Goal: Transaction & Acquisition: Purchase product/service

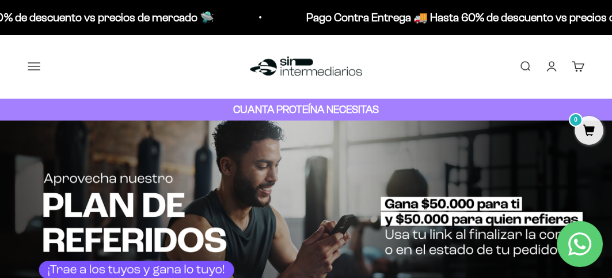
click at [36, 66] on button "Menú" at bounding box center [34, 66] width 13 height 13
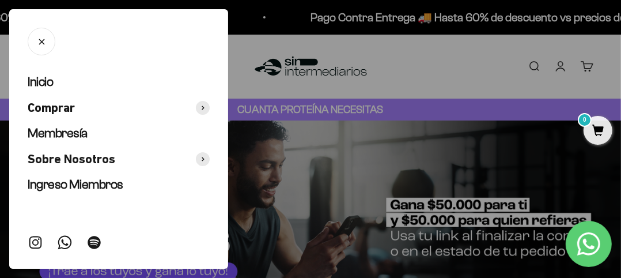
click at [205, 116] on ul "Inicio Comprar Membresía Sobre Nosotros Ingreso Miembros" at bounding box center [119, 133] width 182 height 119
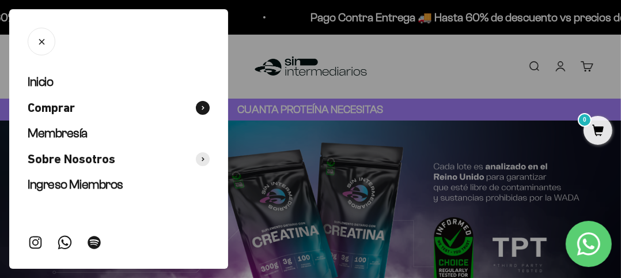
click at [204, 110] on span at bounding box center [203, 108] width 14 height 14
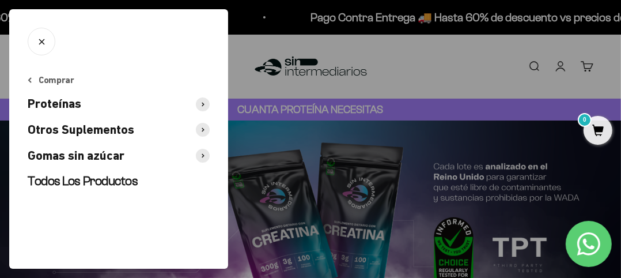
click at [203, 108] on span at bounding box center [203, 104] width 14 height 14
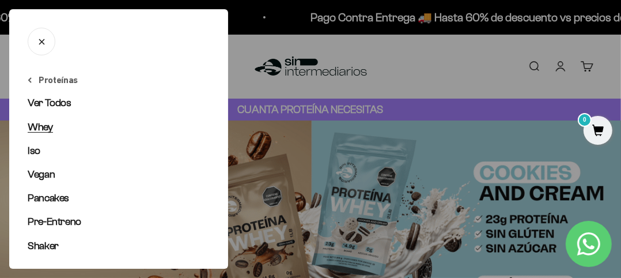
click at [70, 124] on link "Whey" at bounding box center [119, 127] width 182 height 14
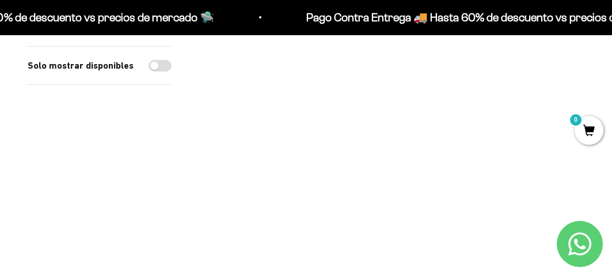
scroll to position [194, 0]
click at [320, 88] on img at bounding box center [292, 80] width 186 height 186
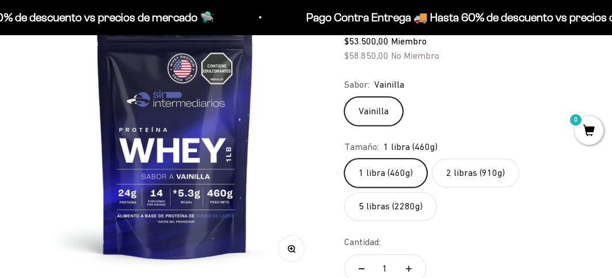
click at [470, 168] on label "2 libras (910g)" at bounding box center [476, 172] width 88 height 29
click at [344, 158] on input "2 libras (910g)" at bounding box center [344, 158] width 1 height 1
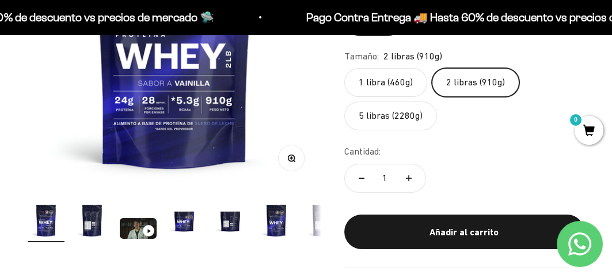
scroll to position [261, 0]
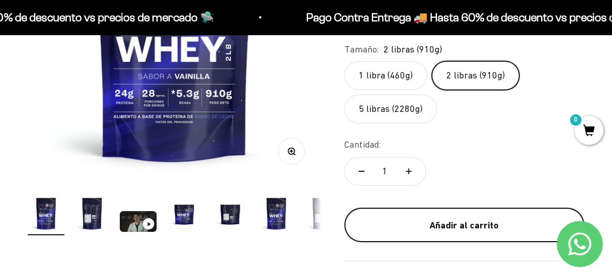
click at [432, 211] on button "Añadir al carrito" at bounding box center [464, 224] width 240 height 35
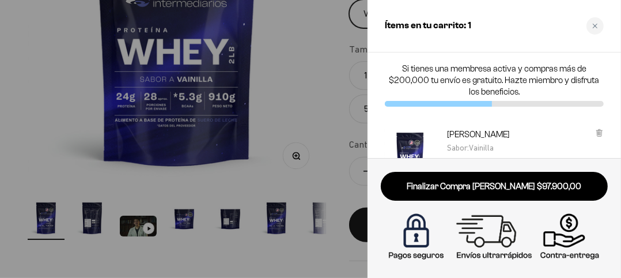
click at [297, 133] on div at bounding box center [310, 139] width 621 height 278
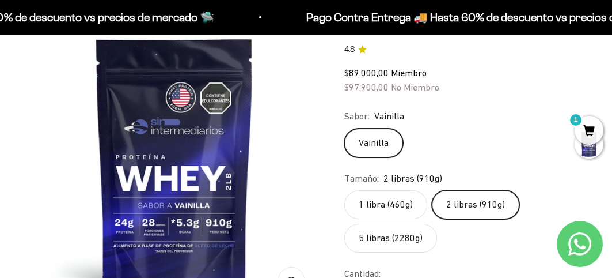
scroll to position [129, 0]
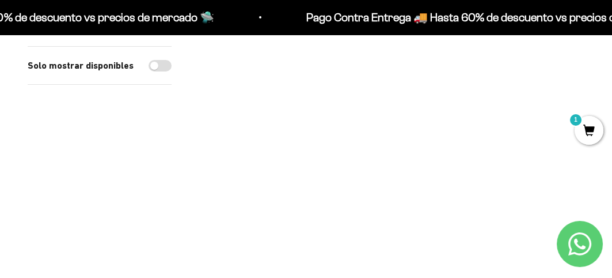
scroll to position [168, 0]
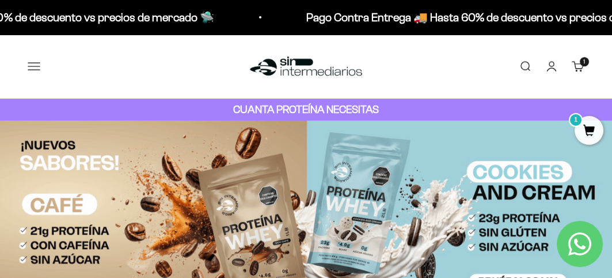
click at [28, 73] on button "Menú" at bounding box center [34, 66] width 13 height 13
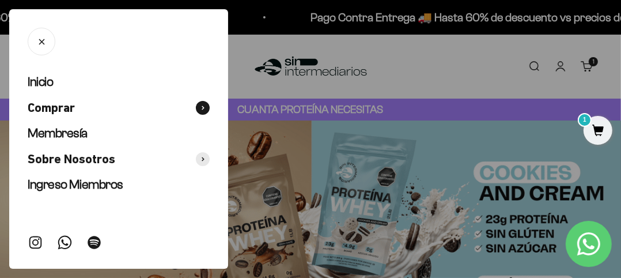
click at [149, 111] on button "Comprar" at bounding box center [119, 108] width 182 height 17
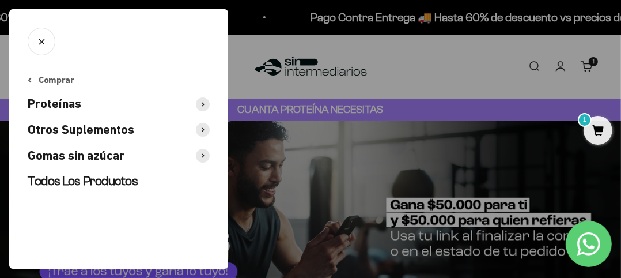
click at [202, 107] on span at bounding box center [203, 104] width 14 height 14
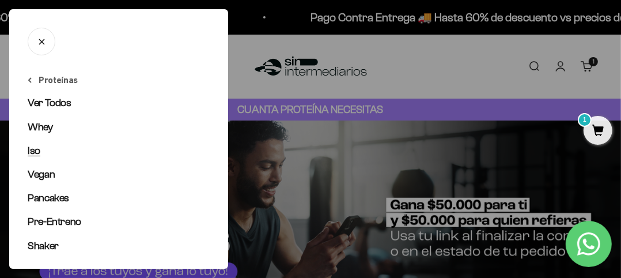
click at [54, 154] on link "Iso" at bounding box center [119, 150] width 182 height 14
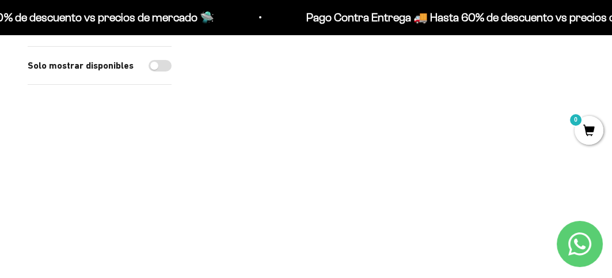
scroll to position [207, 0]
click at [293, 116] on img at bounding box center [292, 68] width 186 height 186
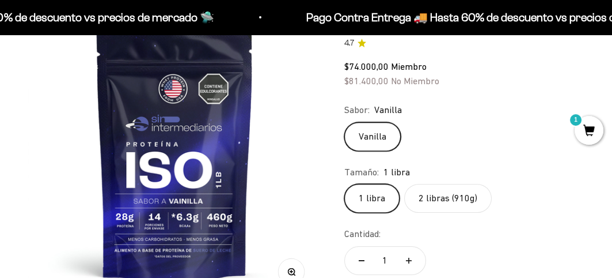
click at [432, 194] on label "2 libras (910g)" at bounding box center [448, 198] width 88 height 29
click at [344, 184] on input "2 libras (910g)" at bounding box center [344, 183] width 1 height 1
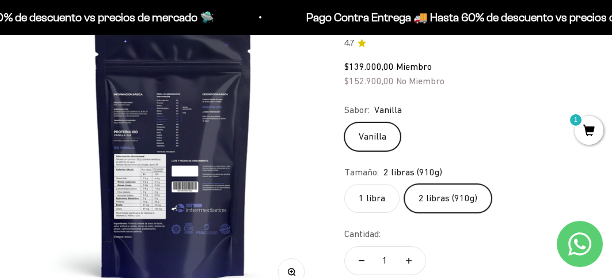
scroll to position [0, 300]
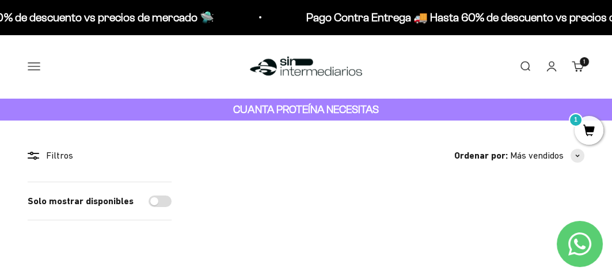
click at [30, 63] on button "Menú" at bounding box center [34, 66] width 13 height 13
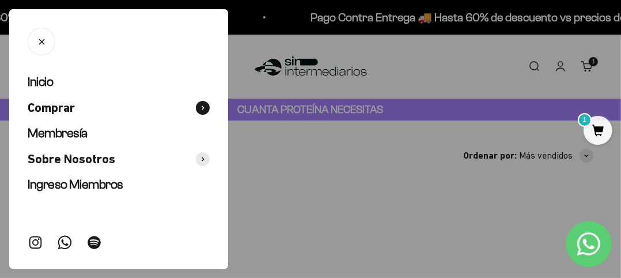
click at [202, 104] on span at bounding box center [203, 108] width 14 height 14
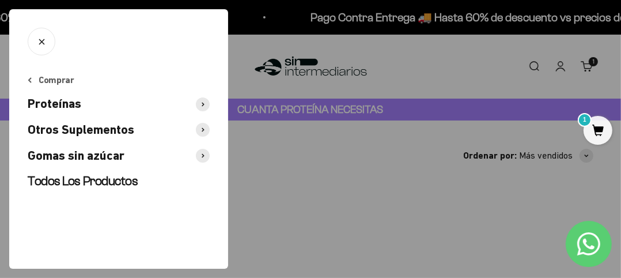
click at [207, 128] on span at bounding box center [203, 130] width 14 height 14
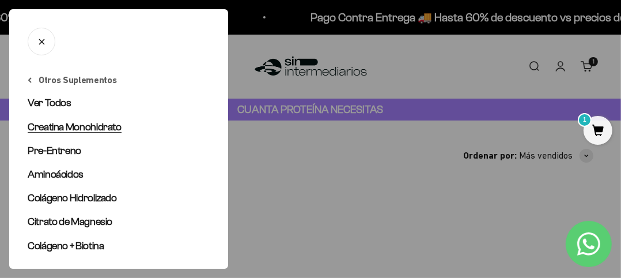
click at [94, 130] on span "Creatina Monohidrato" at bounding box center [75, 127] width 94 height 12
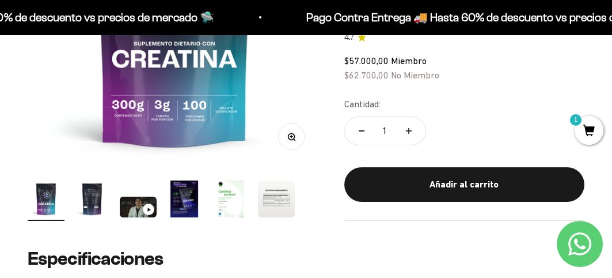
scroll to position [276, 0]
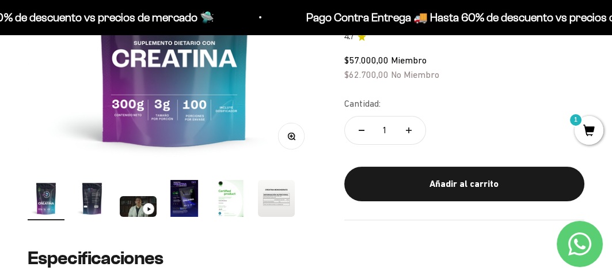
click at [237, 199] on img "Ir al artículo 5" at bounding box center [230, 198] width 37 height 37
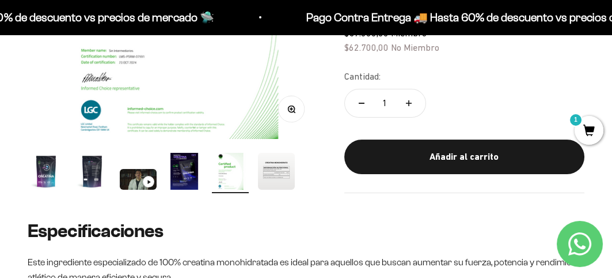
scroll to position [320, 0]
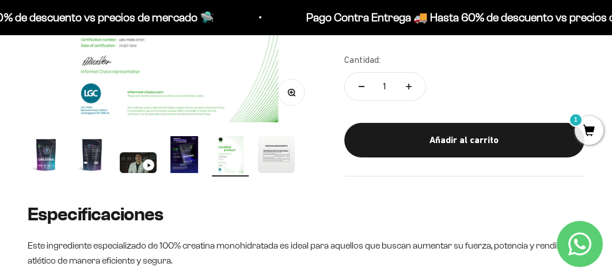
click at [271, 151] on img "Ir al artículo 6" at bounding box center [276, 154] width 37 height 37
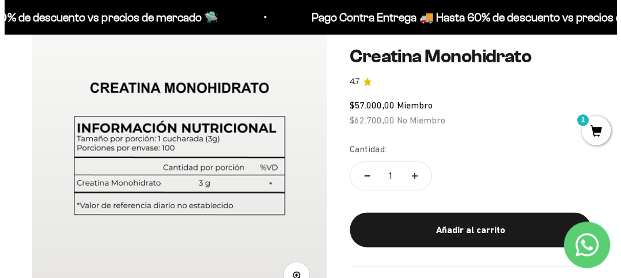
scroll to position [138, 0]
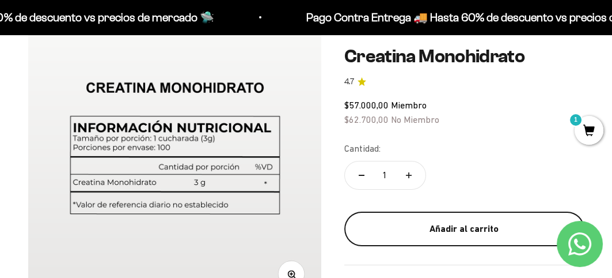
click at [468, 219] on button "Añadir al carrito" at bounding box center [464, 228] width 240 height 35
